Goal: Browse casually: Explore the website without a specific task or goal

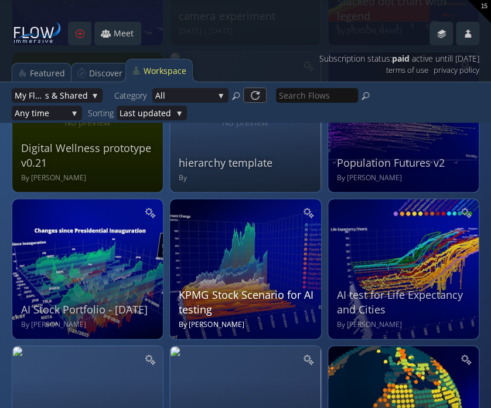
scroll to position [235, 0]
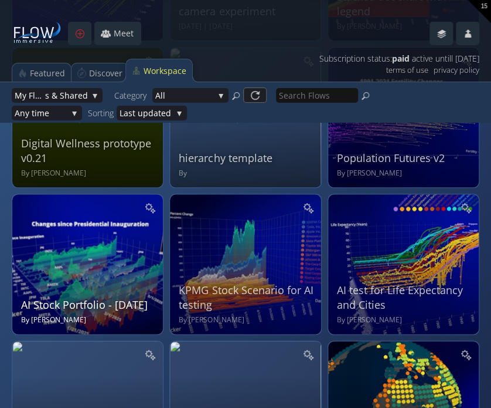
click at [103, 264] on div "AI Stock Portfolio - [DATE] By [PERSON_NAME]" at bounding box center [89, 262] width 136 height 125
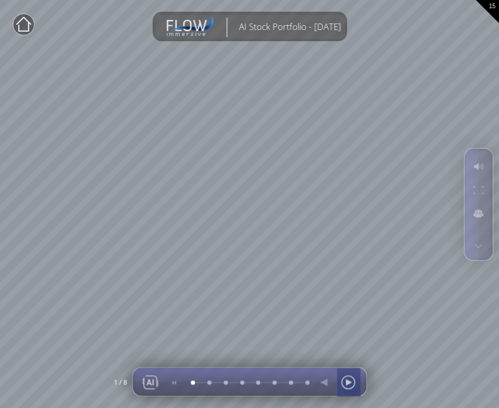
click at [348, 385] on div at bounding box center [348, 382] width 18 height 28
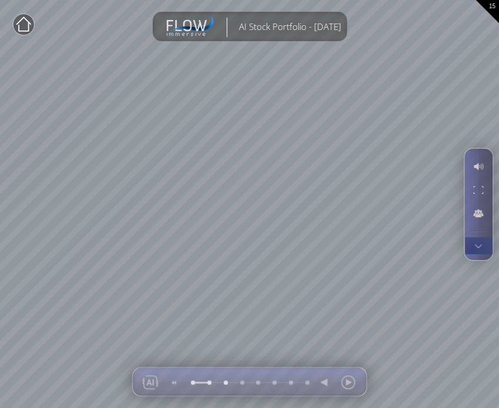
click at [471, 250] on div at bounding box center [478, 245] width 22 height 16
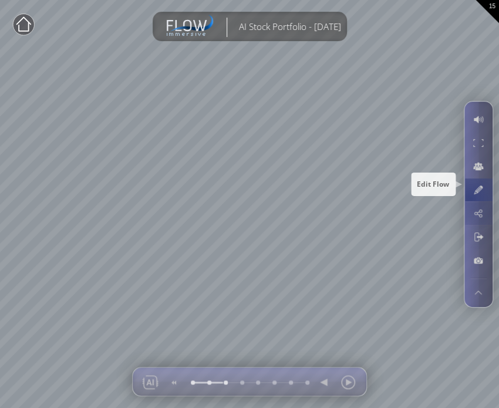
click at [469, 196] on div at bounding box center [478, 189] width 22 height 22
